Goal: Book appointment/travel/reservation

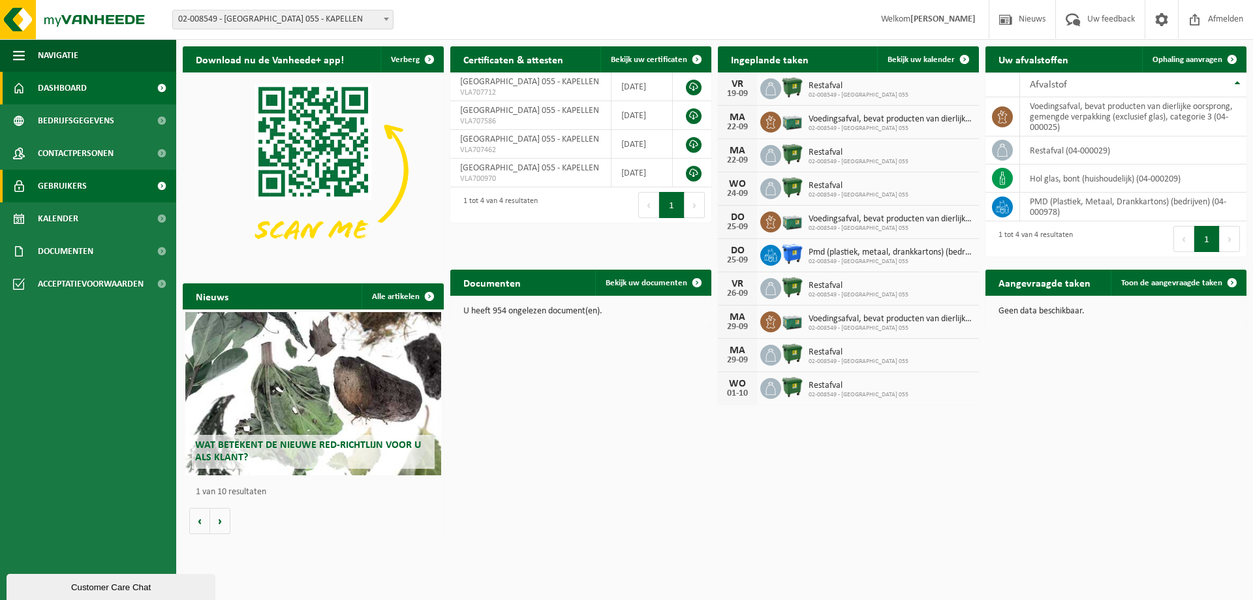
click at [70, 189] on span "Gebruikers" at bounding box center [62, 186] width 49 height 33
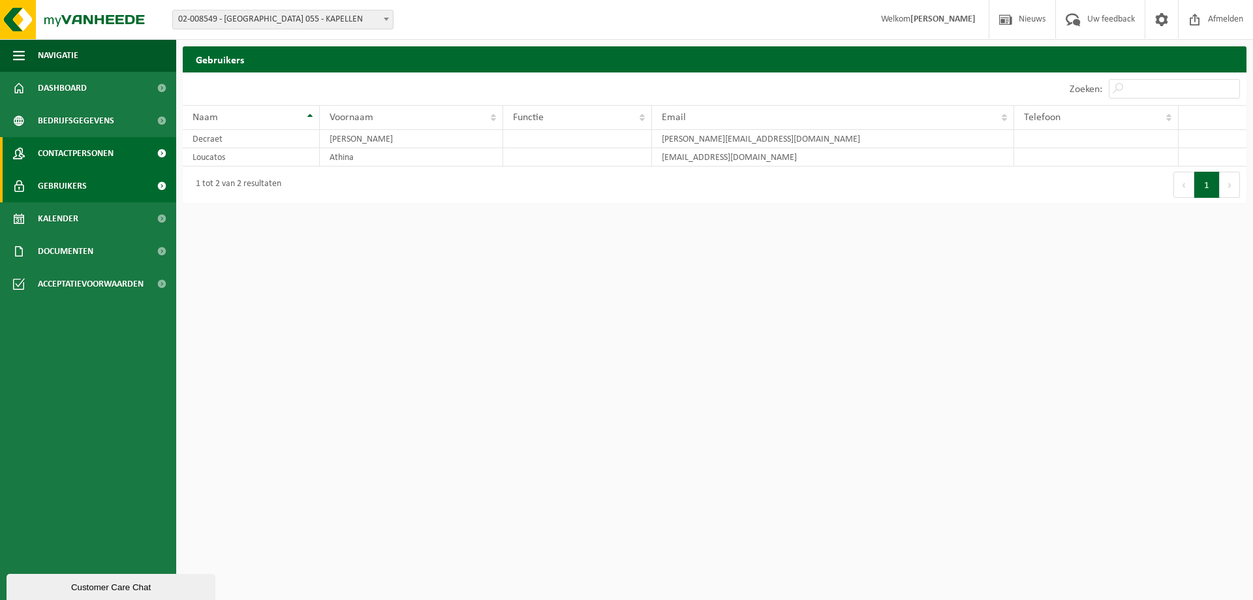
click at [69, 153] on span "Contactpersonen" at bounding box center [76, 153] width 76 height 33
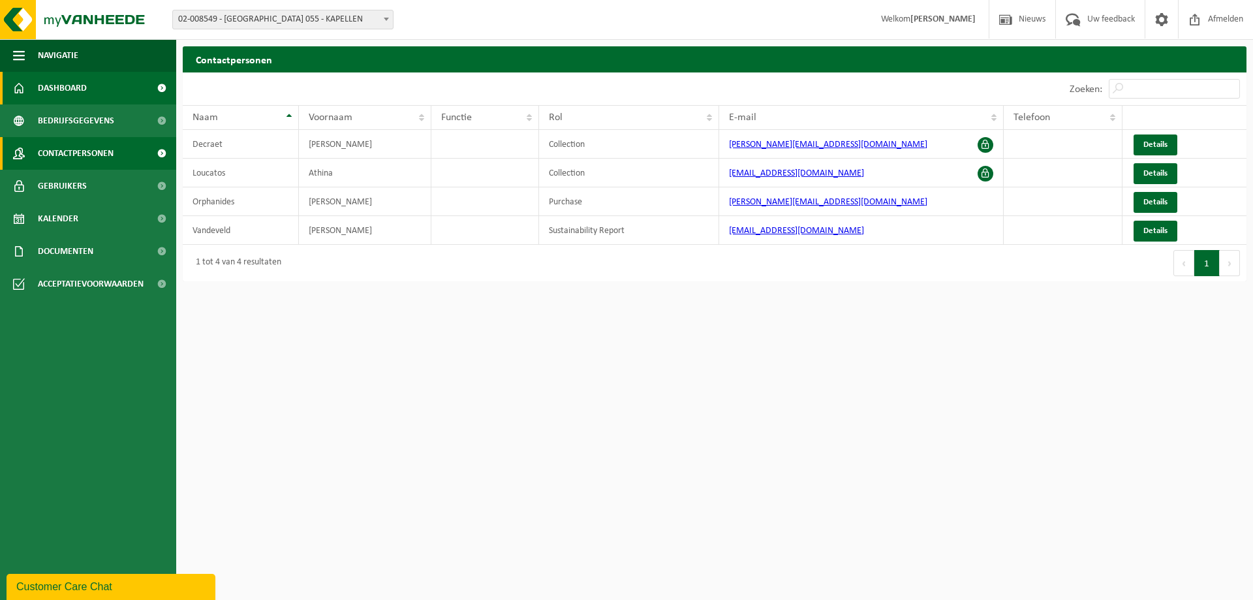
click at [63, 88] on span "Dashboard" at bounding box center [62, 88] width 49 height 33
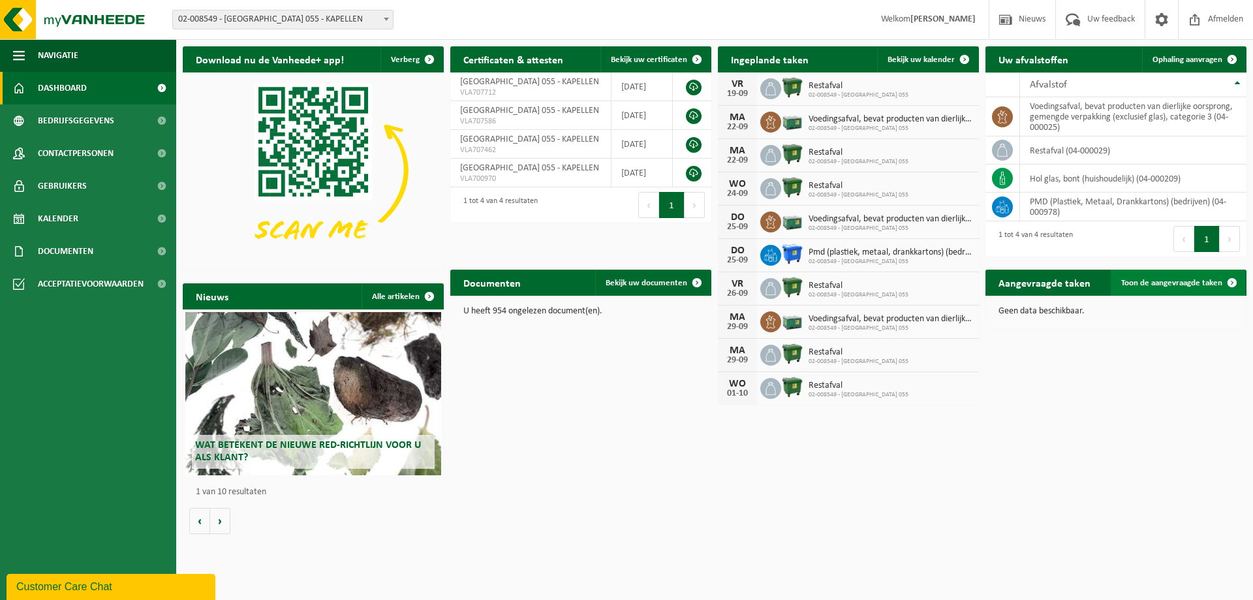
click at [1197, 288] on link "Toon de aangevraagde taken" at bounding box center [1178, 283] width 134 height 26
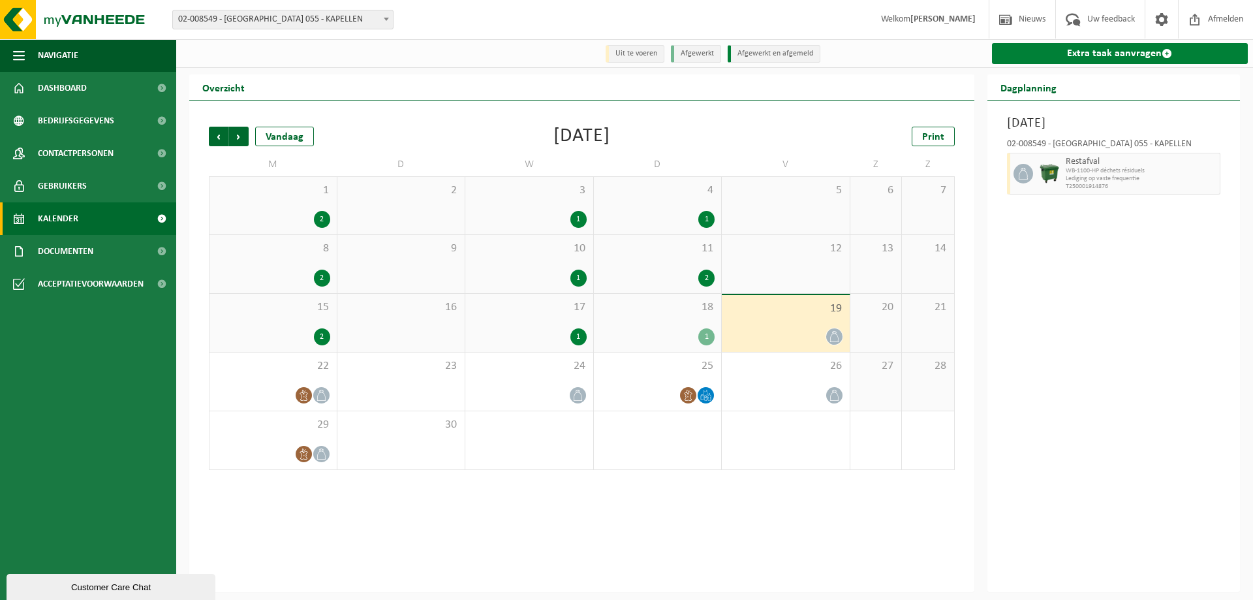
click at [1167, 55] on span at bounding box center [1167, 53] width 10 height 10
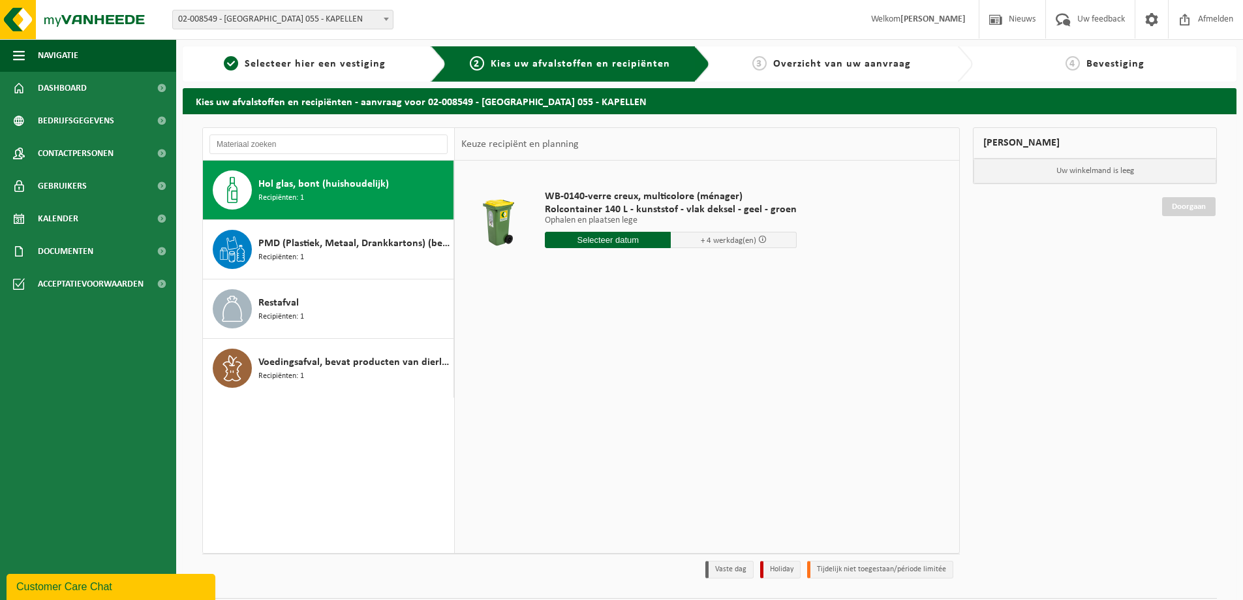
click at [264, 189] on span "Hol glas, bont (huishoudelijk)" at bounding box center [323, 184] width 131 height 16
click at [628, 239] on input "text" at bounding box center [608, 240] width 126 height 16
click at [651, 376] on div "26" at bounding box center [649, 376] width 23 height 21
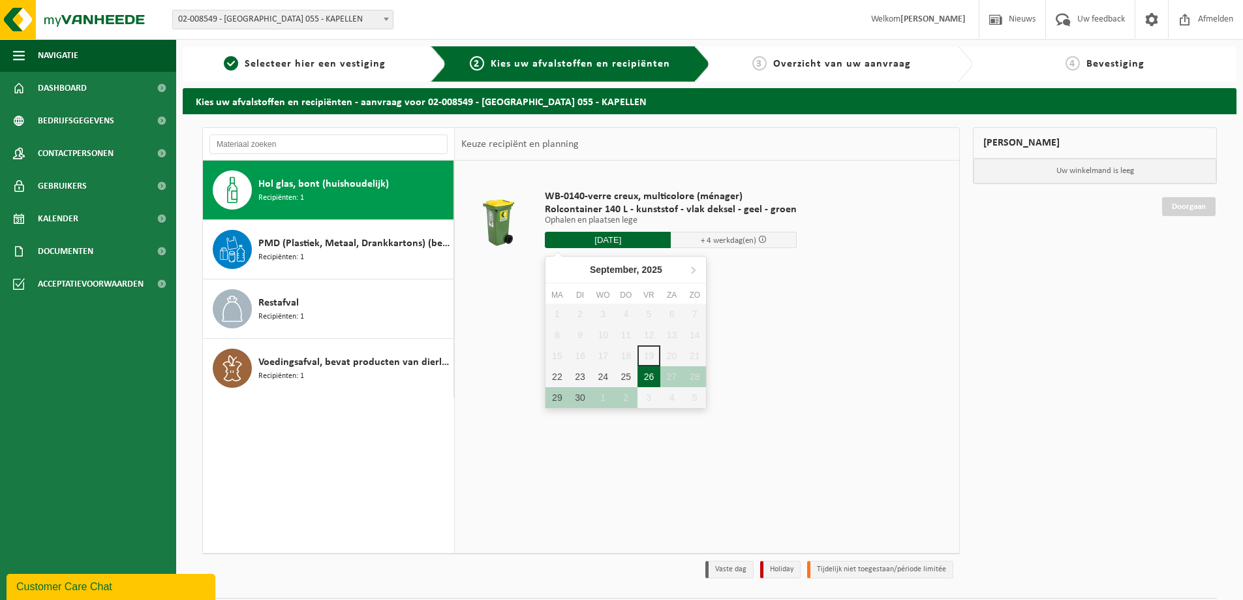
type input "Van 2025-09-26"
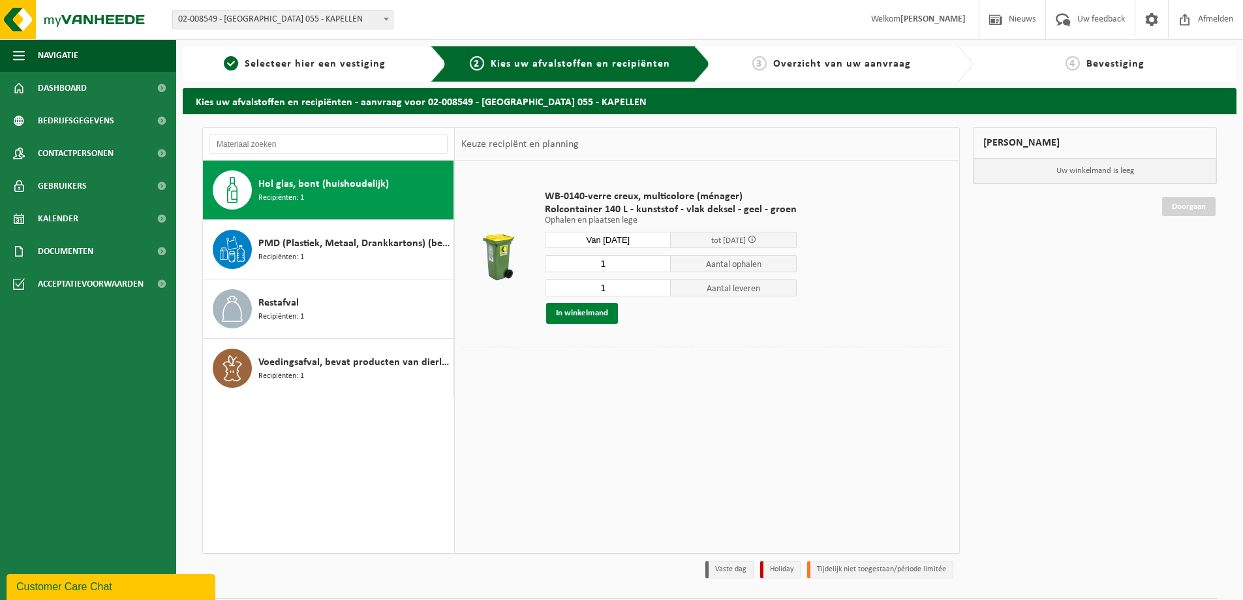
click at [583, 315] on button "In winkelmand" at bounding box center [582, 313] width 72 height 21
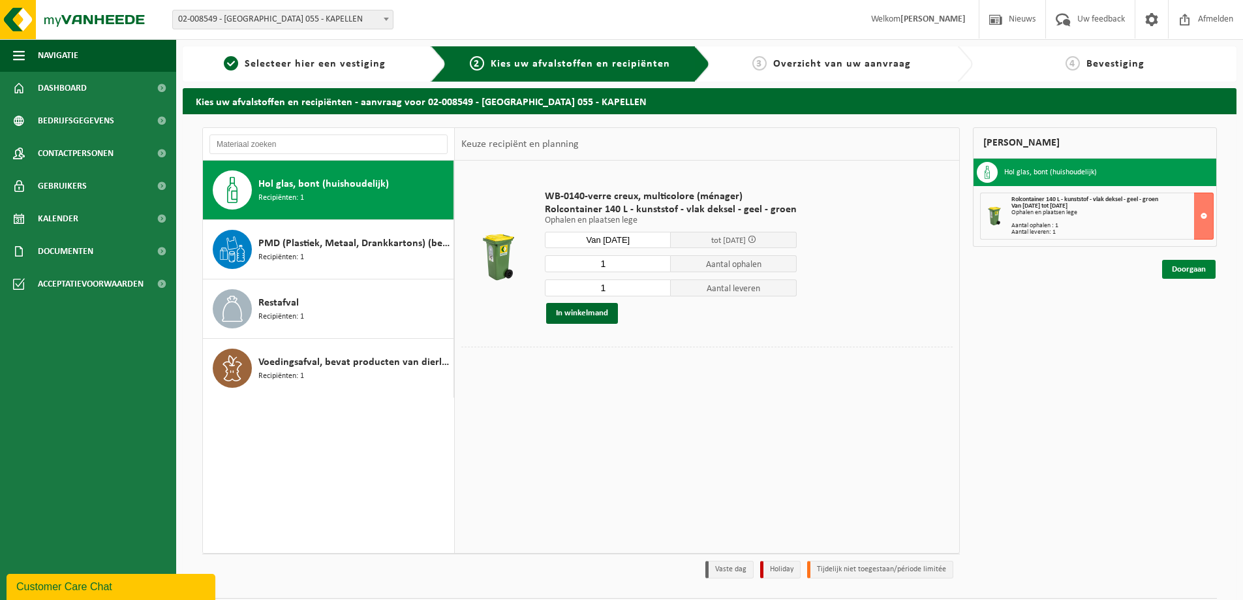
click at [1193, 271] on link "Doorgaan" at bounding box center [1189, 269] width 54 height 19
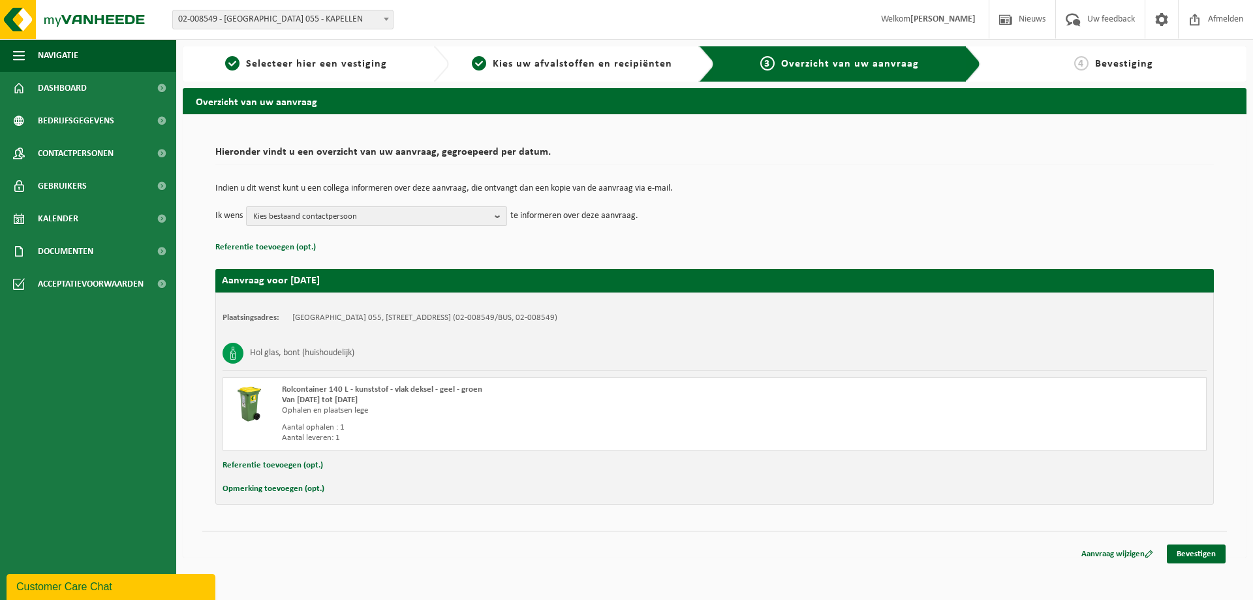
click at [498, 213] on b "button" at bounding box center [501, 216] width 12 height 18
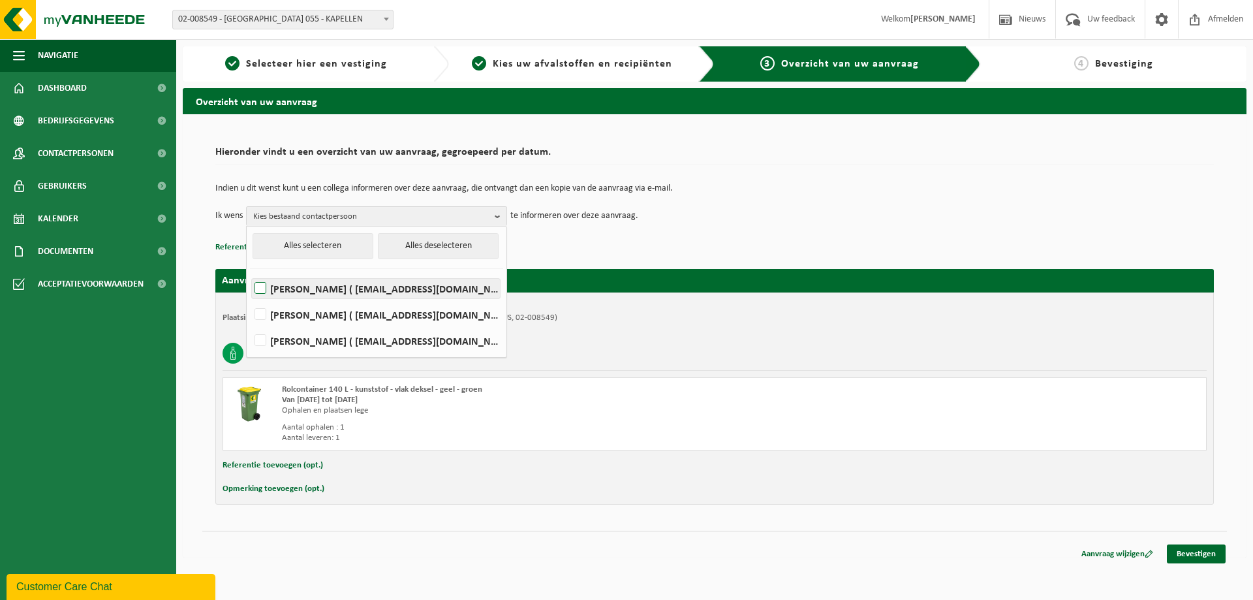
click at [300, 294] on label "Athina Loucatos ( athina_loucatos@carrefour.com )" at bounding box center [376, 289] width 248 height 20
click at [250, 272] on input "Athina Loucatos ( athina_loucatos@carrefour.com )" at bounding box center [249, 271] width 1 height 1
checkbox input "true"
click at [664, 237] on div "Indien u dit wenst kunt u een collega informeren over deze aanvraag, die ontvan…" at bounding box center [714, 205] width 998 height 68
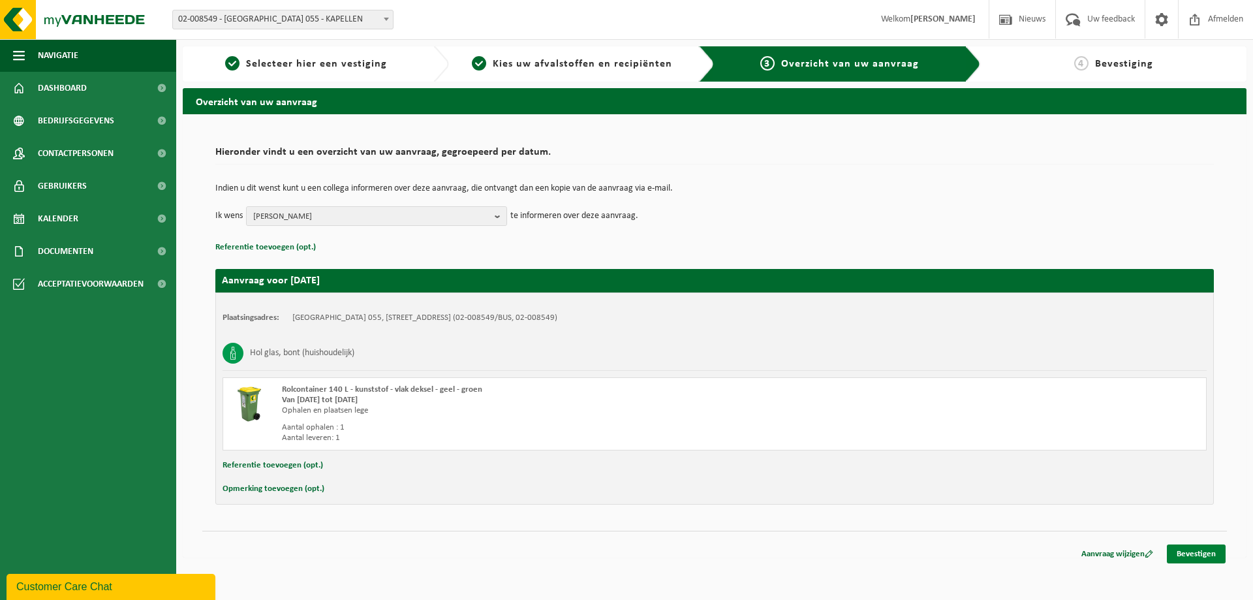
click at [1201, 552] on link "Bevestigen" at bounding box center [1196, 553] width 59 height 19
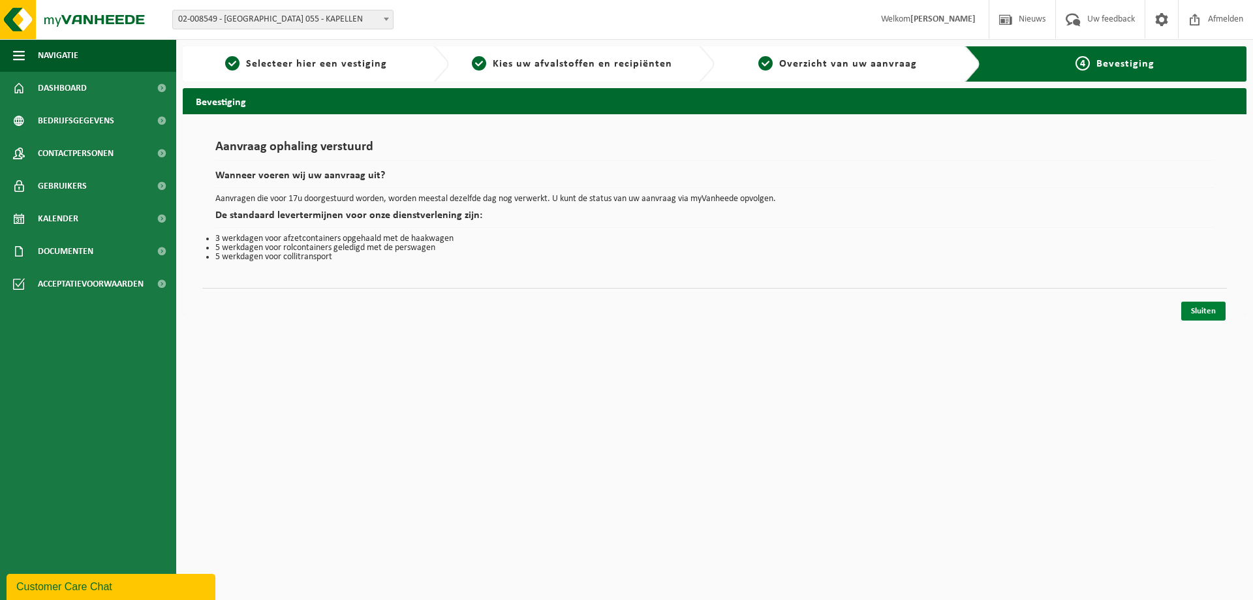
click at [1207, 318] on link "Sluiten" at bounding box center [1203, 310] width 44 height 19
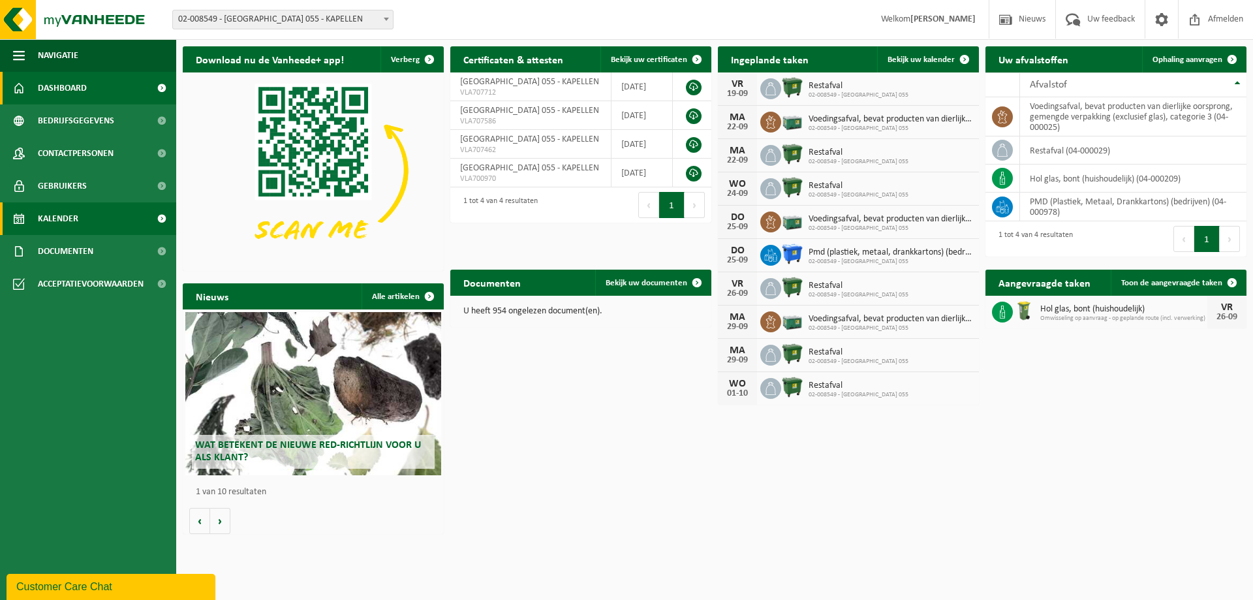
click at [68, 219] on span "Kalender" at bounding box center [58, 218] width 40 height 33
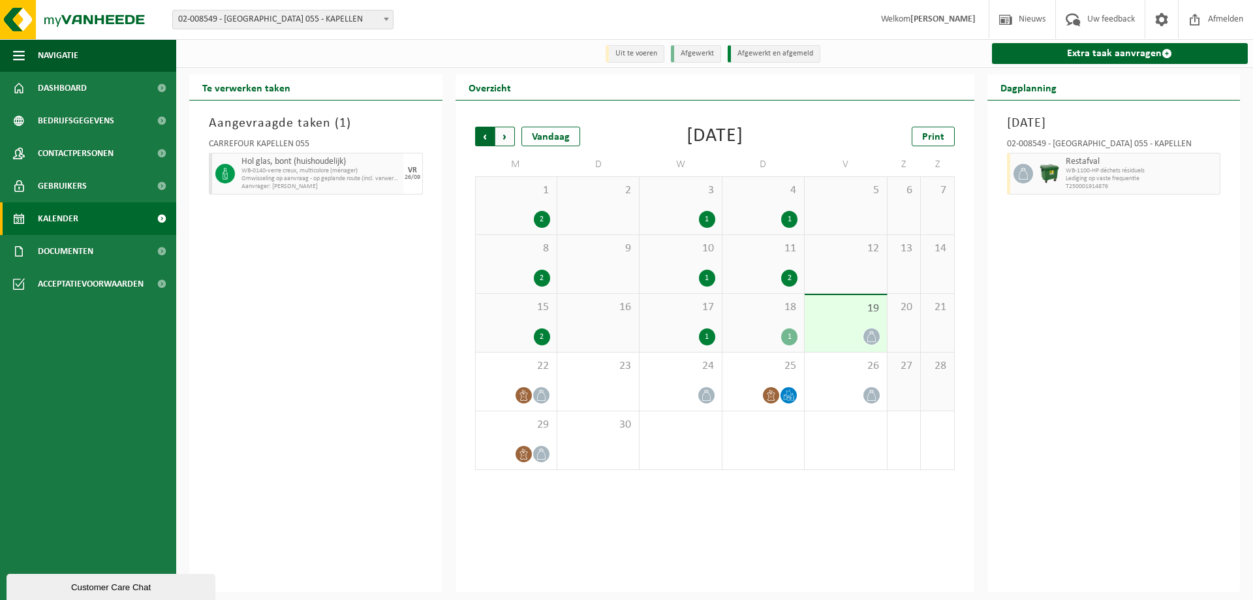
click at [499, 134] on span "Volgende" at bounding box center [505, 137] width 20 height 20
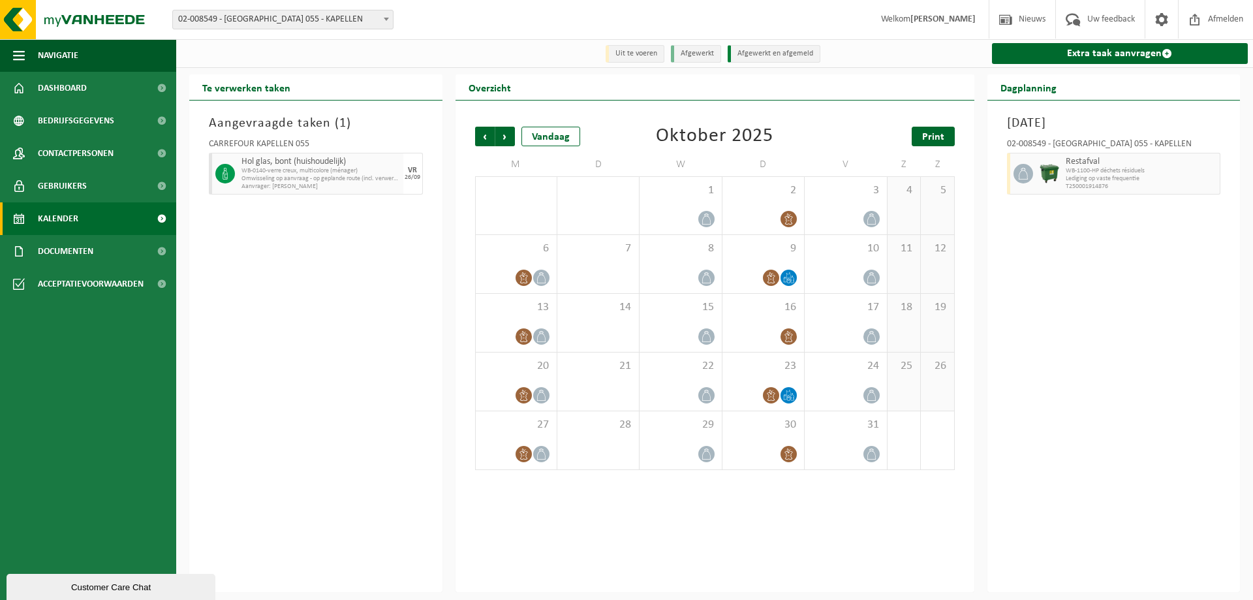
click at [938, 145] on link "Print" at bounding box center [933, 137] width 43 height 20
